Goal: Task Accomplishment & Management: Complete application form

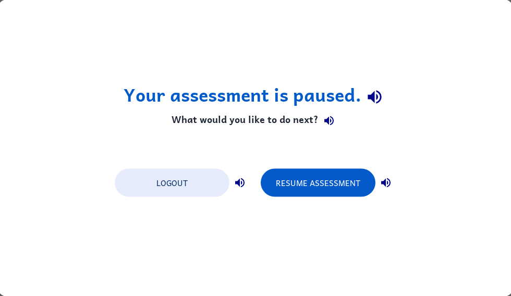
scroll to position [0, 57]
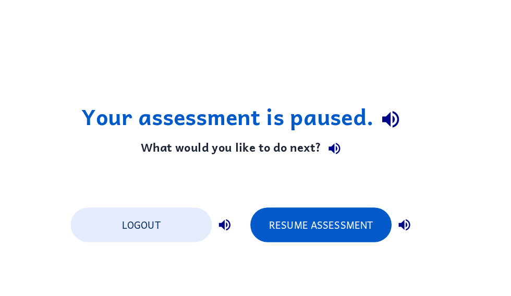
click at [309, 184] on button "Resume Assessment" at bounding box center [318, 183] width 115 height 28
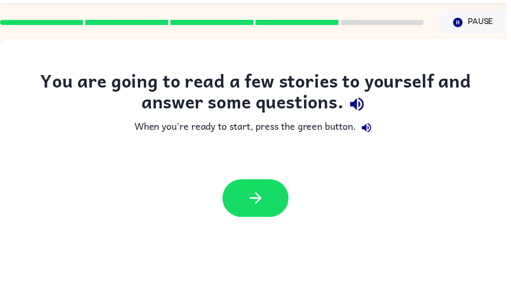
scroll to position [30, 0]
click at [268, 214] on button "button" at bounding box center [258, 200] width 67 height 38
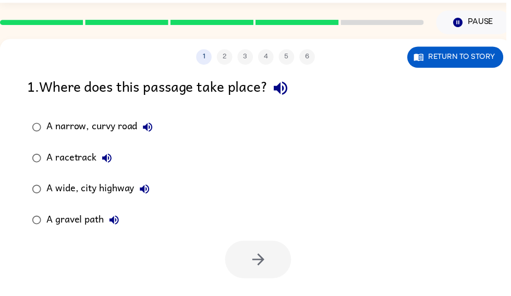
click at [36, 107] on div "1 . Where does this passage take place? A narrow, curvy road A racetrack A wide…" at bounding box center [258, 178] width 516 height 205
click at [37, 115] on label "A narrow, curvy road" at bounding box center [93, 128] width 143 height 31
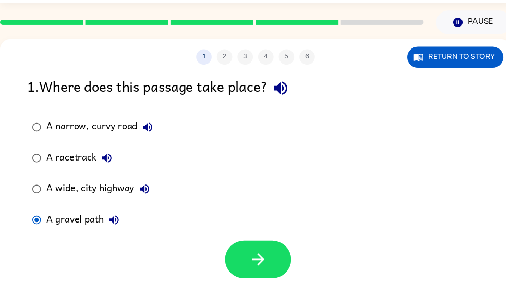
click at [229, 265] on button "button" at bounding box center [260, 262] width 67 height 38
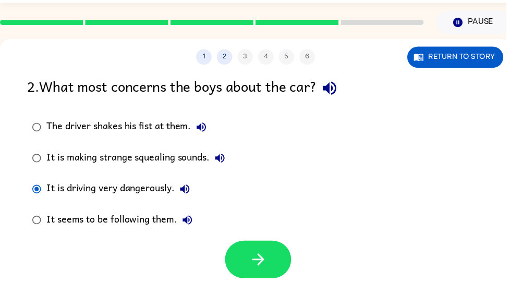
click at [249, 263] on button "button" at bounding box center [260, 262] width 67 height 38
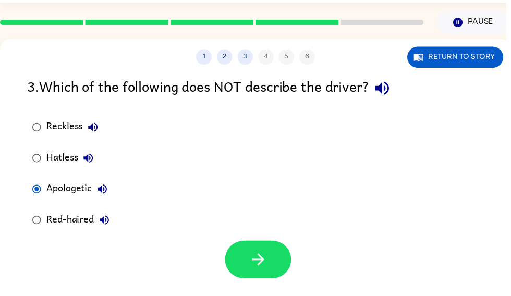
click at [249, 274] on button "button" at bounding box center [260, 262] width 67 height 38
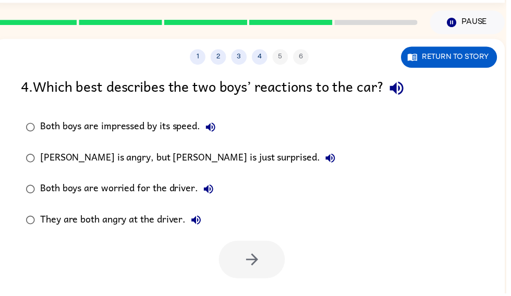
scroll to position [0, 6]
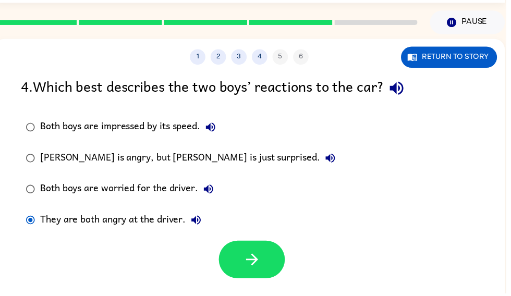
click at [264, 273] on button "button" at bounding box center [254, 262] width 67 height 38
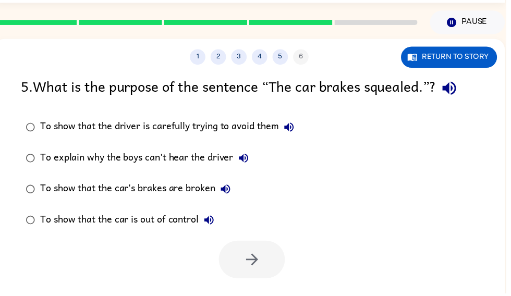
click at [143, 216] on div "To show that the car is out of control" at bounding box center [131, 222] width 181 height 21
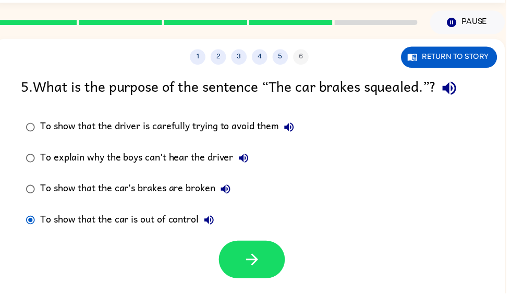
click at [239, 275] on button "button" at bounding box center [254, 262] width 67 height 38
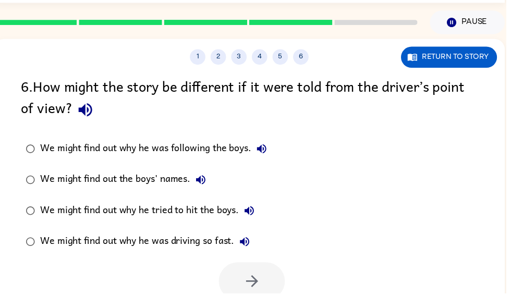
click at [226, 249] on div "We might find out why he was driving so fast." at bounding box center [149, 244] width 217 height 21
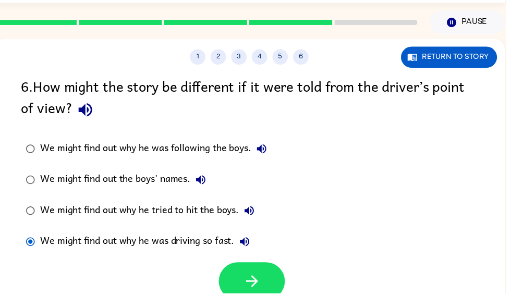
click at [256, 280] on icon "button" at bounding box center [255, 284] width 18 height 18
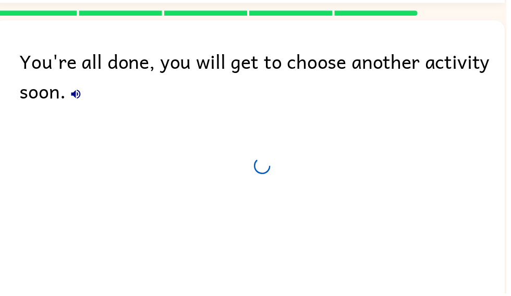
scroll to position [11, 0]
